Goal: Check status: Check status

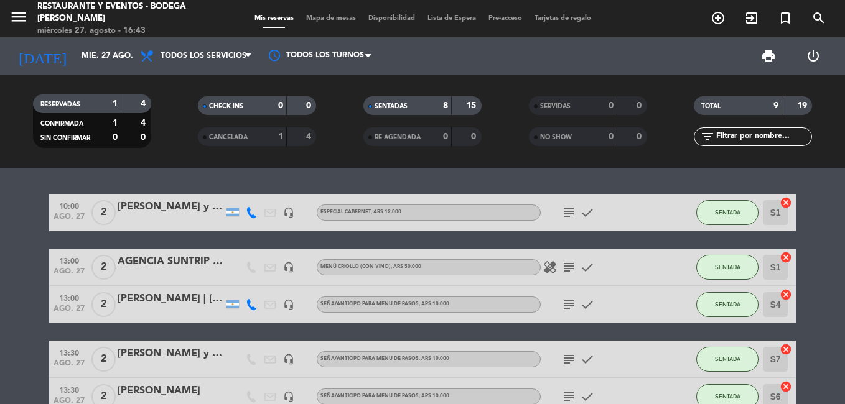
scroll to position [62, 0]
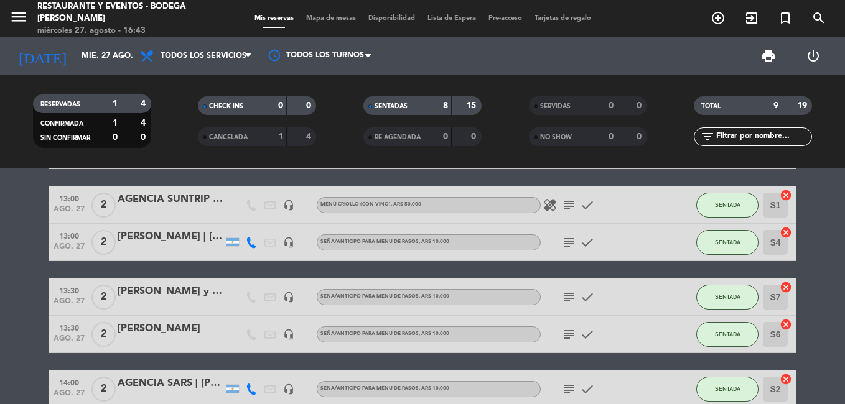
click at [570, 204] on icon "subject" at bounding box center [568, 205] width 15 height 15
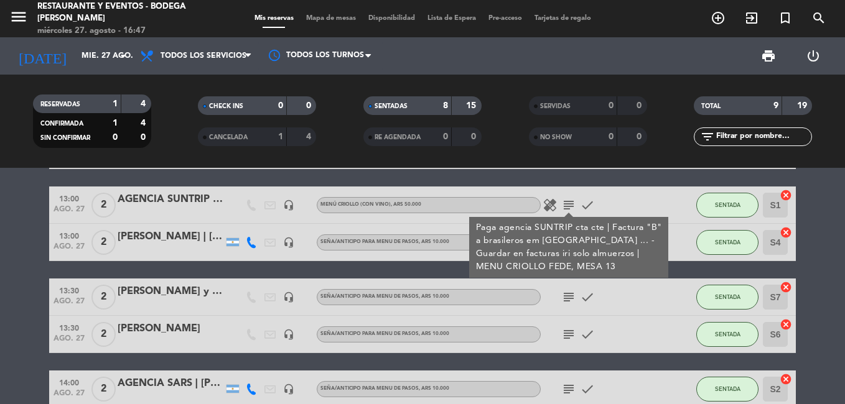
click at [567, 201] on icon "subject" at bounding box center [568, 205] width 15 height 15
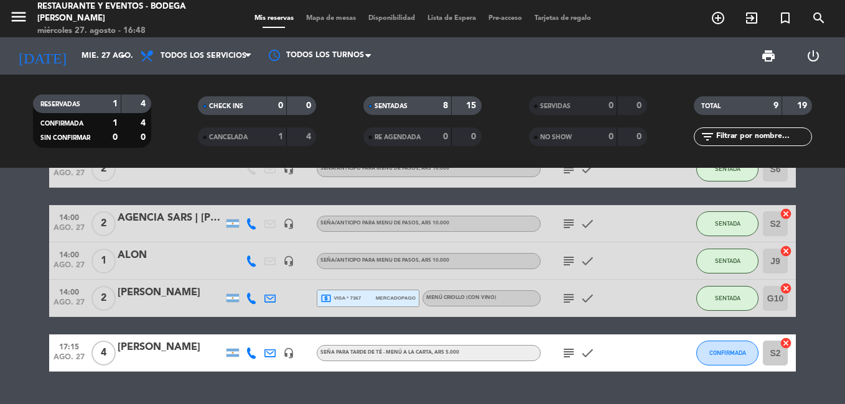
scroll to position [249, 0]
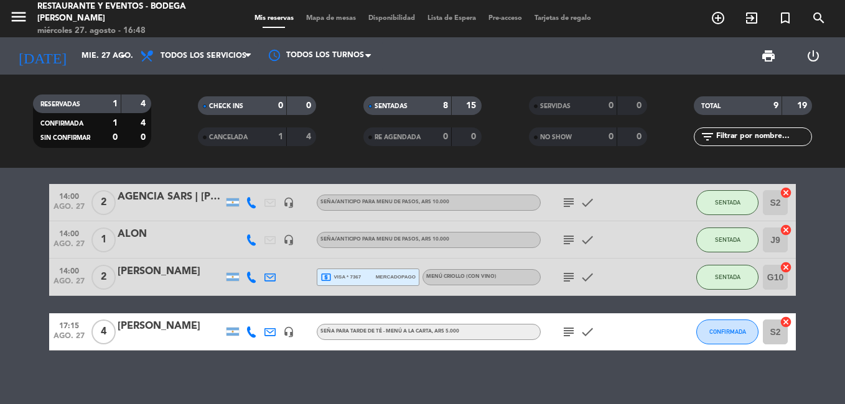
click at [568, 273] on icon "subject" at bounding box center [568, 277] width 15 height 15
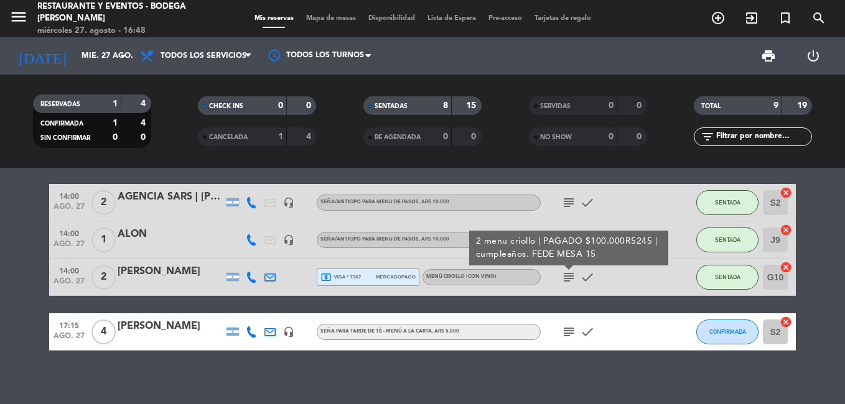
click at [568, 273] on icon "subject" at bounding box center [568, 277] width 15 height 15
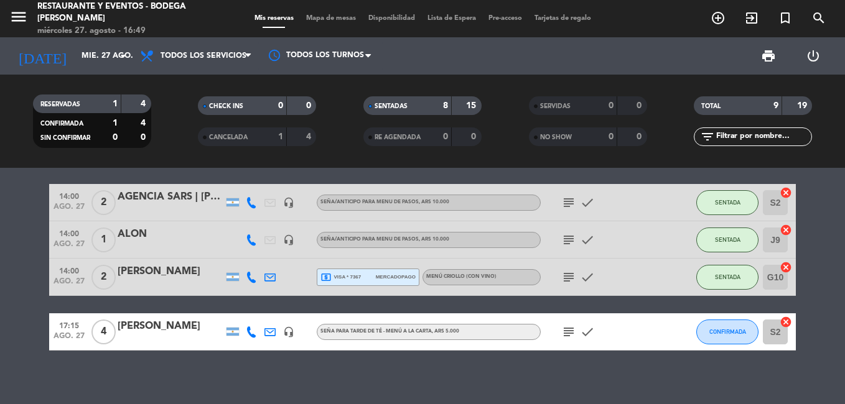
click at [560, 200] on span "subject" at bounding box center [568, 202] width 19 height 15
click at [569, 203] on icon "subject" at bounding box center [568, 202] width 15 height 15
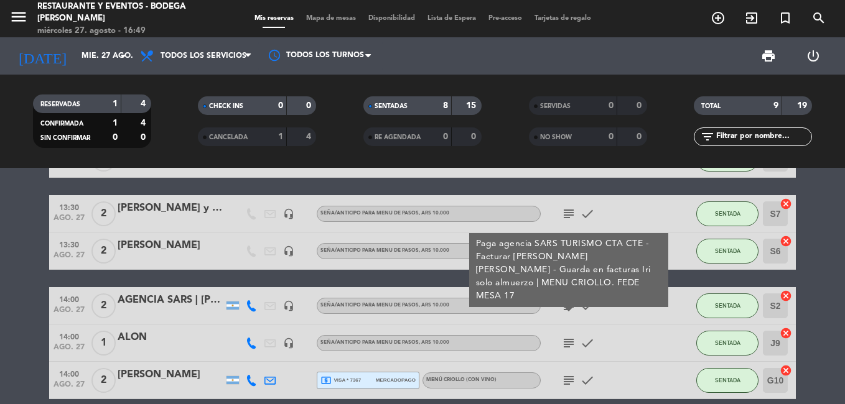
scroll to position [124, 0]
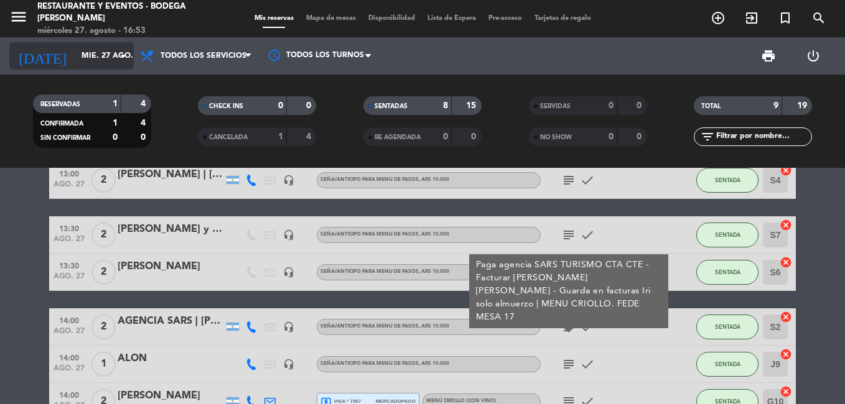
click at [122, 55] on icon "arrow_drop_down" at bounding box center [123, 56] width 15 height 15
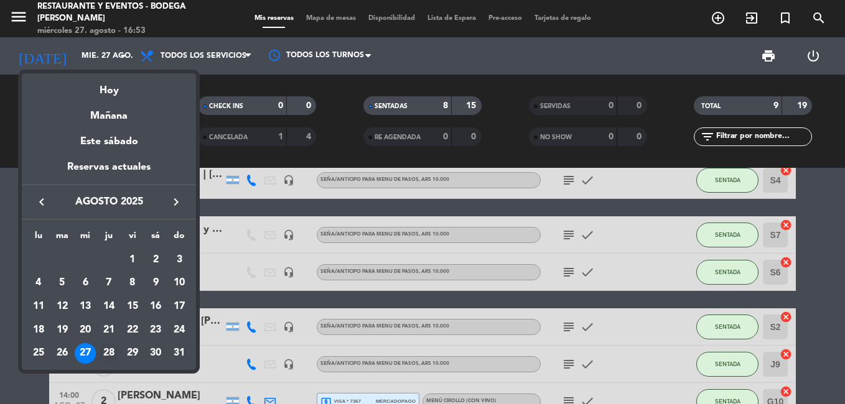
click at [109, 353] on div "28" at bounding box center [108, 353] width 21 height 21
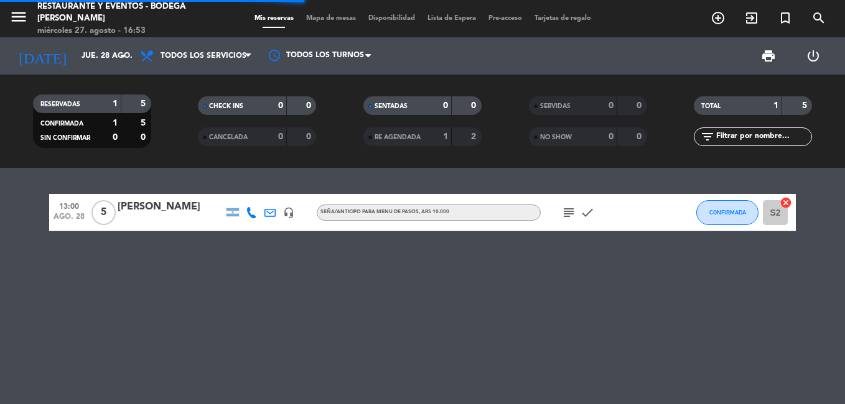
scroll to position [0, 0]
click at [563, 213] on icon "subject" at bounding box center [568, 212] width 15 height 15
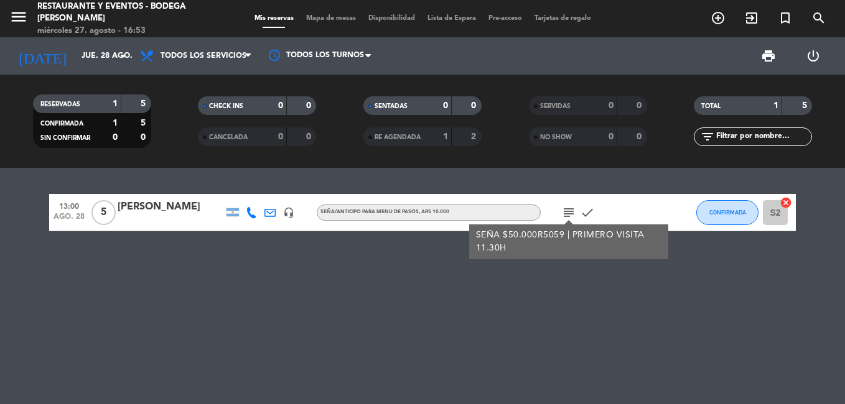
click at [563, 213] on icon "subject" at bounding box center [568, 212] width 15 height 15
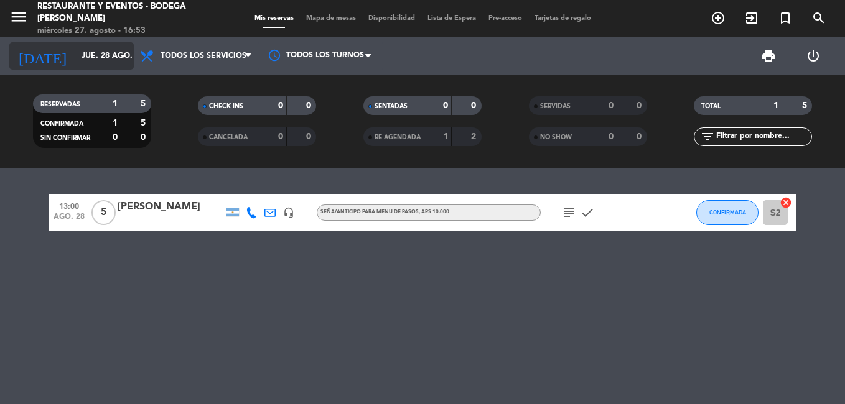
click at [124, 51] on icon "arrow_drop_down" at bounding box center [123, 56] width 15 height 15
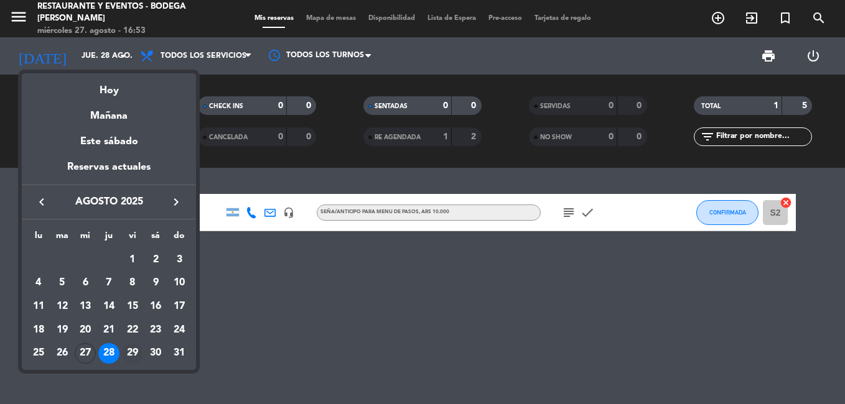
click at [134, 352] on div "29" at bounding box center [132, 353] width 21 height 21
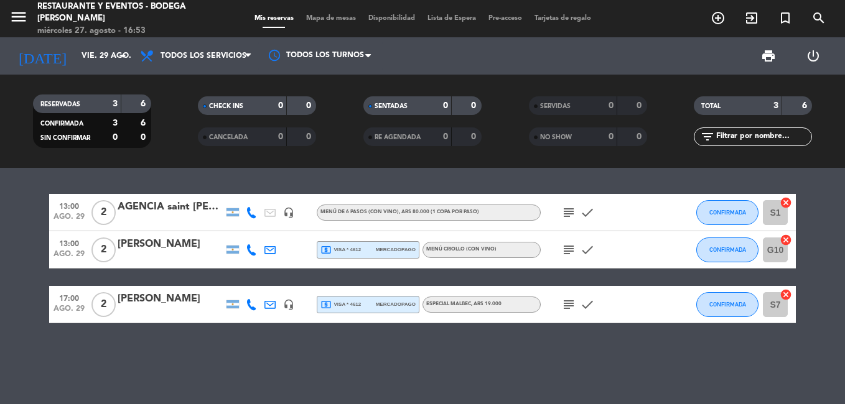
click at [568, 304] on icon "subject" at bounding box center [568, 304] width 15 height 15
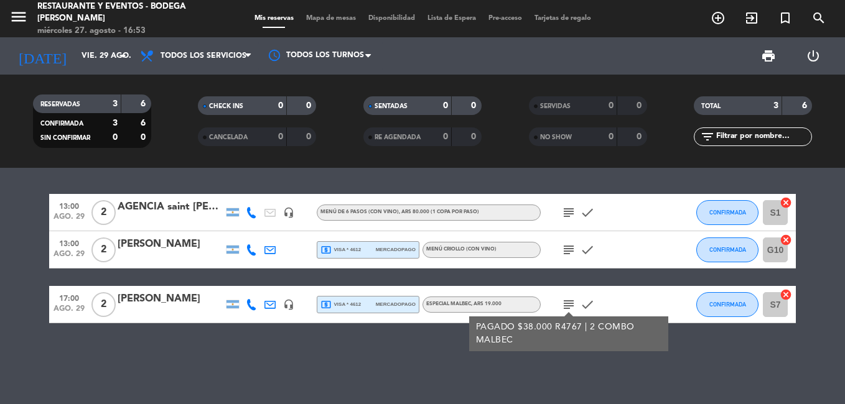
click at [568, 304] on icon "subject" at bounding box center [568, 304] width 15 height 15
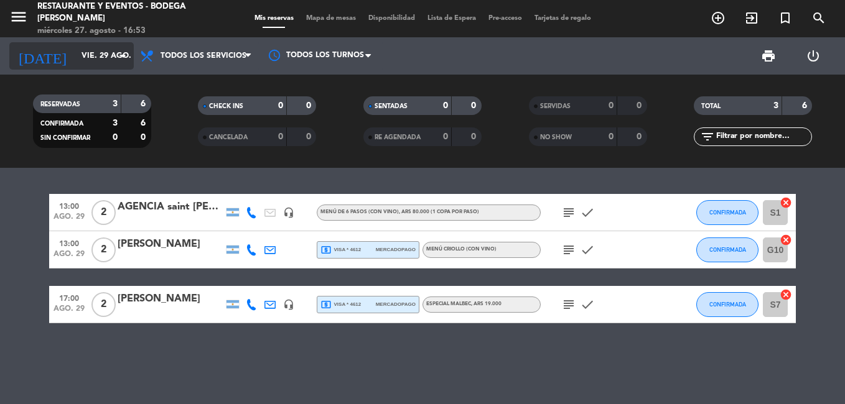
click at [125, 55] on icon "arrow_drop_down" at bounding box center [123, 56] width 15 height 15
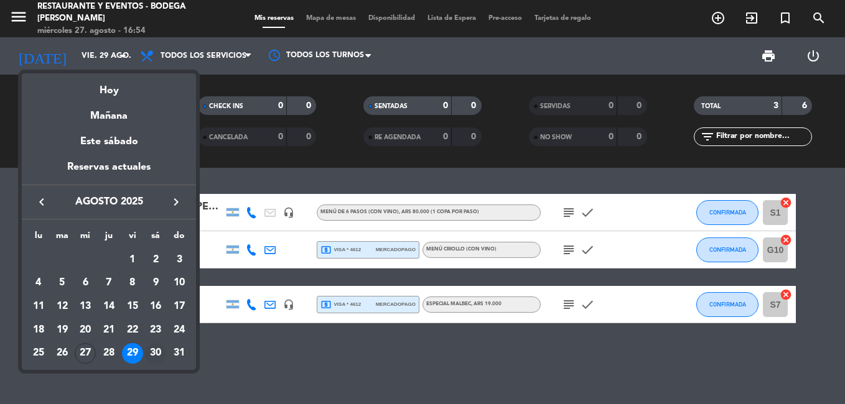
click at [157, 351] on div "30" at bounding box center [155, 353] width 21 height 21
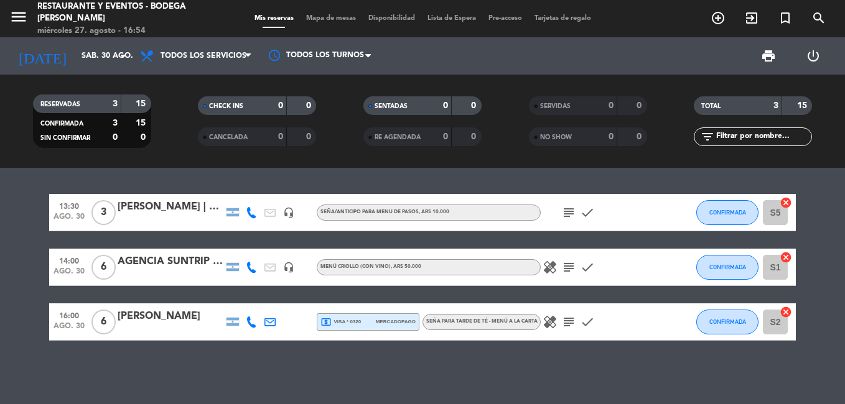
click at [567, 319] on icon "subject" at bounding box center [568, 322] width 15 height 15
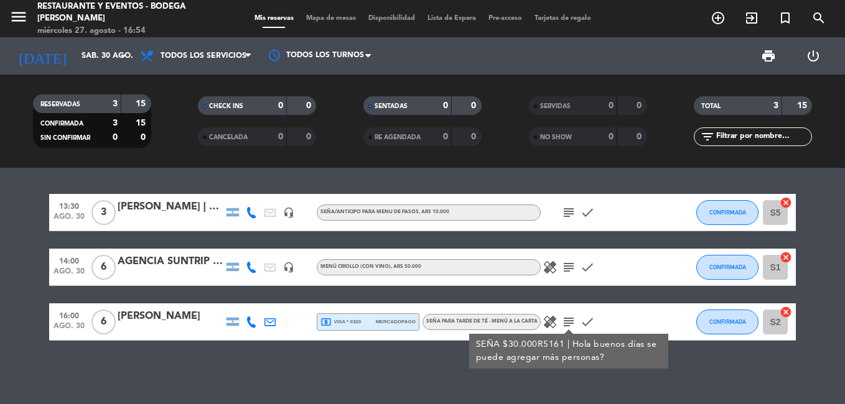
click at [567, 319] on icon "subject" at bounding box center [568, 322] width 15 height 15
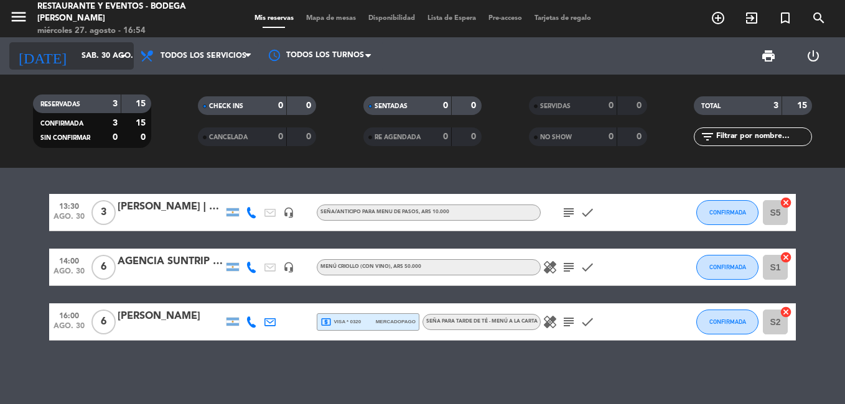
click at [120, 52] on icon "arrow_drop_down" at bounding box center [123, 56] width 15 height 15
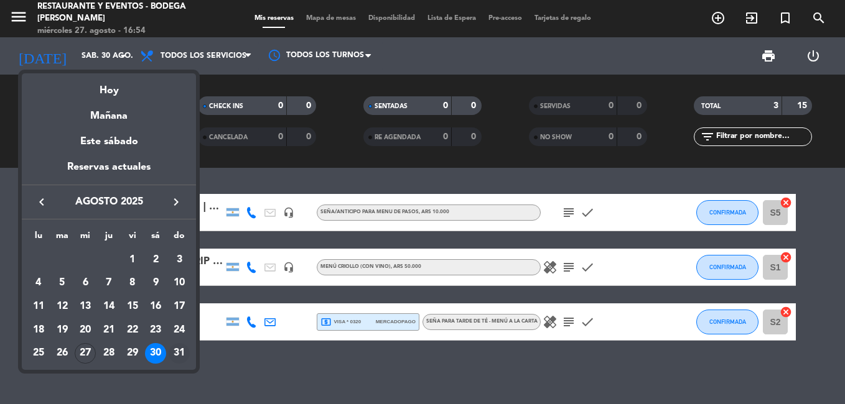
click at [177, 350] on div "31" at bounding box center [179, 353] width 21 height 21
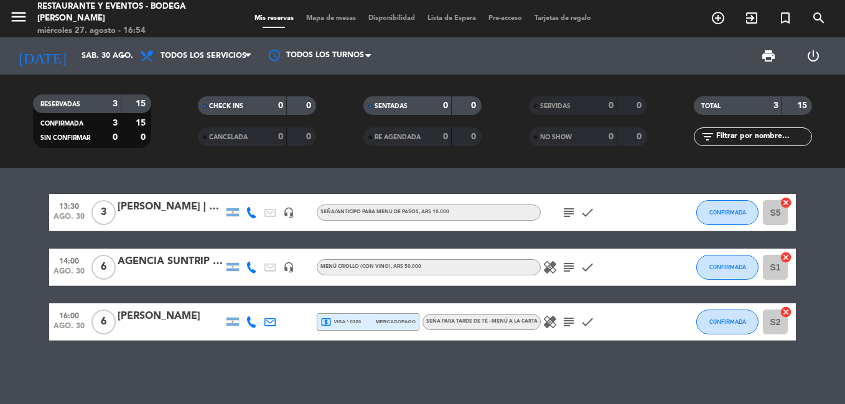
type input "dom. 31 ago."
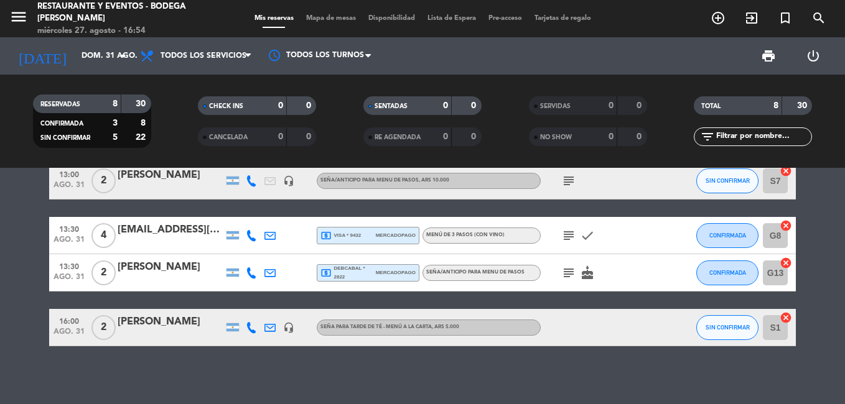
scroll to position [203, 0]
